Goal: Find specific page/section: Find specific page/section

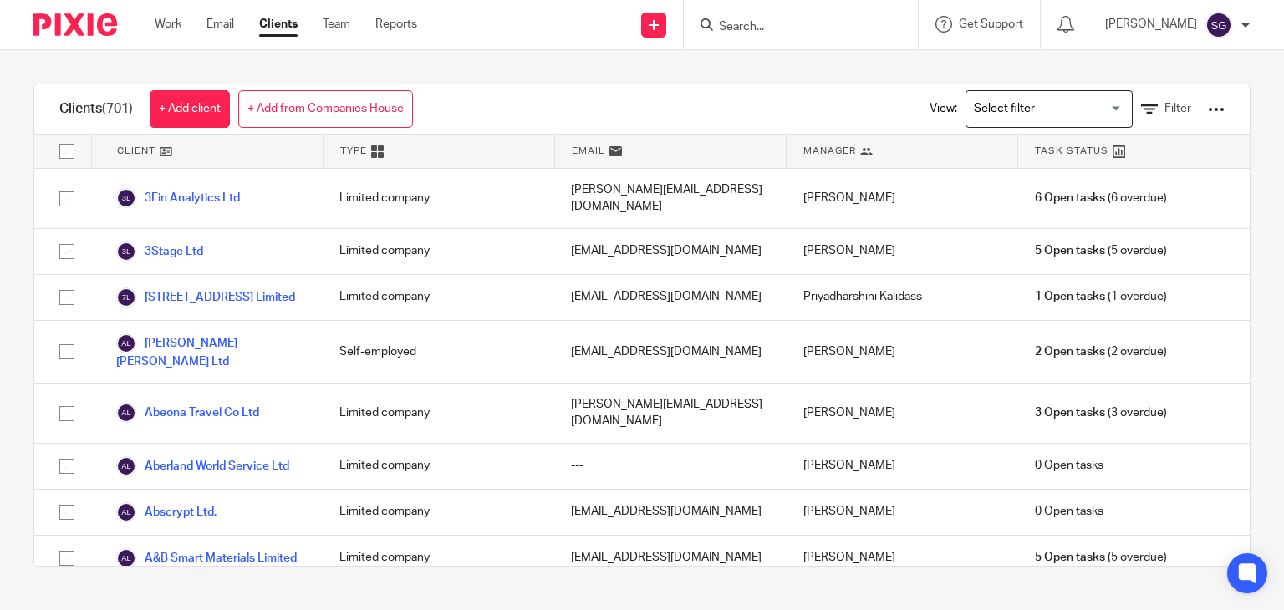
click at [731, 22] on input "Search" at bounding box center [792, 27] width 150 height 15
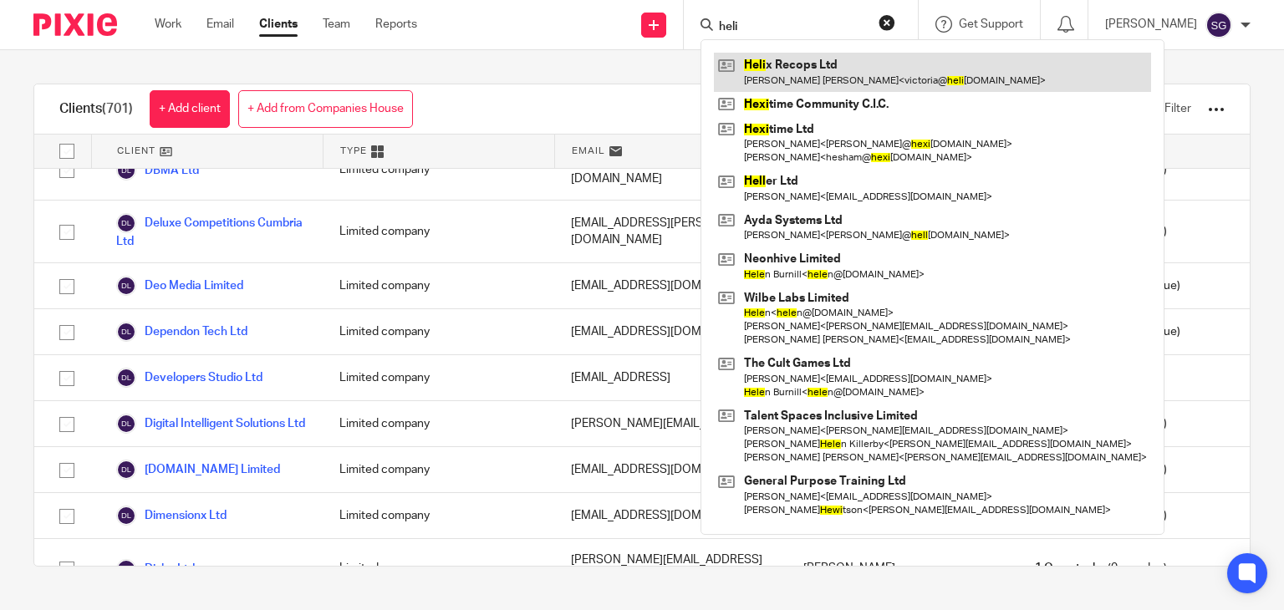
type input "heli"
click at [762, 69] on link at bounding box center [932, 72] width 437 height 38
